Goal: Use online tool/utility: Utilize a website feature to perform a specific function

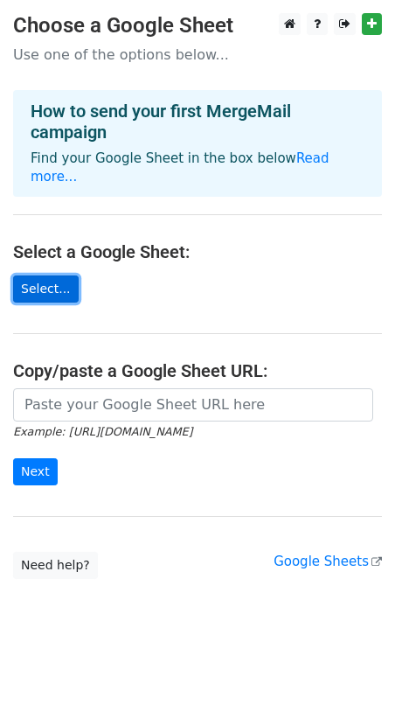
click at [52, 275] on link "Select..." at bounding box center [46, 288] width 66 height 27
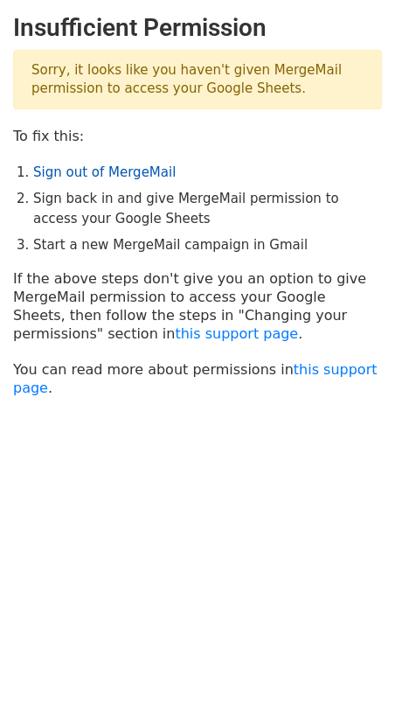
click at [106, 172] on link "Sign out of MergeMail" at bounding box center [104, 172] width 142 height 16
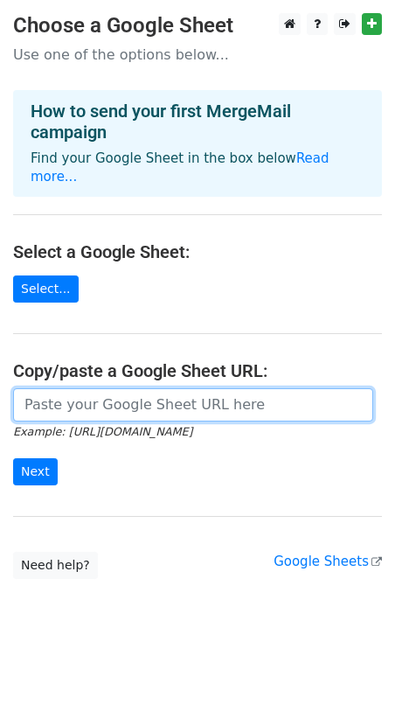
click at [94, 396] on input "url" at bounding box center [193, 404] width 360 height 33
paste input "https://docs.google.com/spreadsheets/d/1Jfx36AKiQ5LFEks0kzIg31f9WXW1tY6uV_bsnCm…"
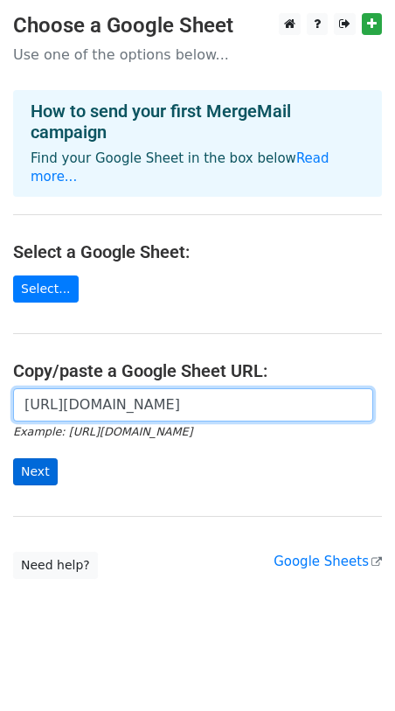
type input "https://docs.google.com/spreadsheets/d/1Jfx36AKiQ5LFEks0kzIg31f9WXW1tY6uV_bsnCm…"
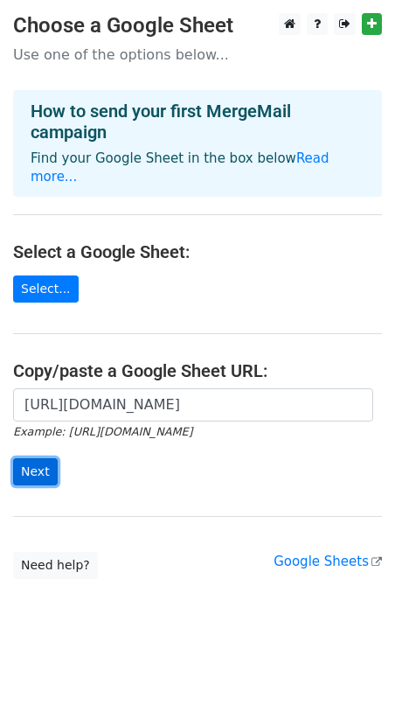
scroll to position [0, 0]
click at [36, 458] on input "Next" at bounding box center [35, 471] width 45 height 27
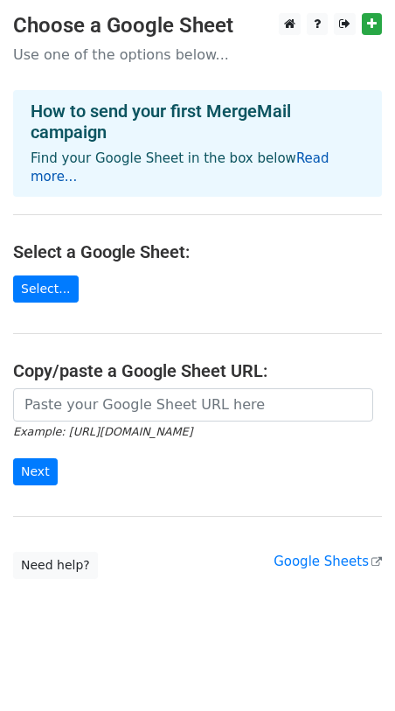
click at [283, 156] on link "Read more..." at bounding box center [180, 167] width 299 height 34
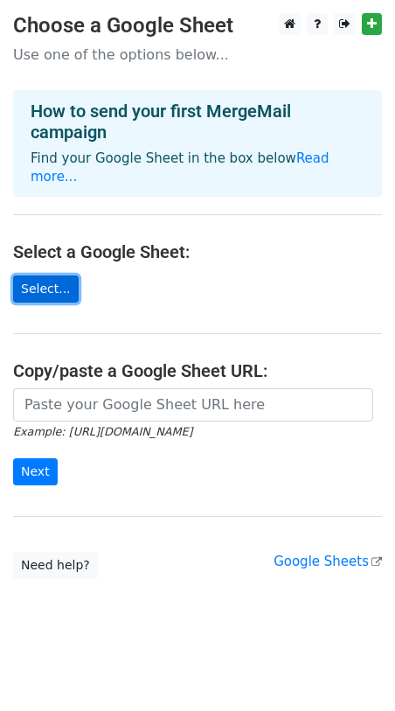
click at [55, 275] on link "Select..." at bounding box center [46, 288] width 66 height 27
